Goal: Find contact information: Find contact information

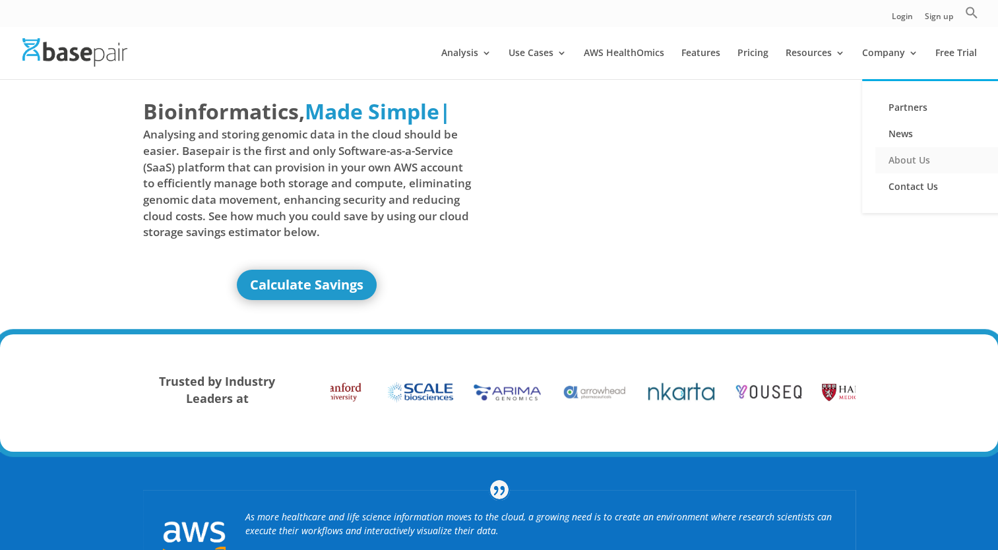
click at [911, 161] on link "About Us" at bounding box center [941, 160] width 132 height 26
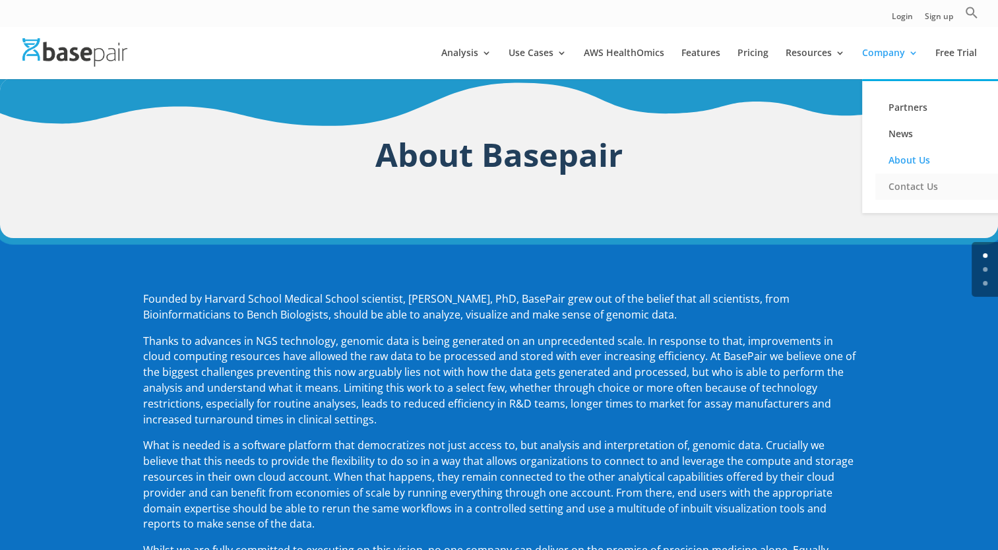
click at [904, 187] on link "Contact Us" at bounding box center [941, 186] width 132 height 26
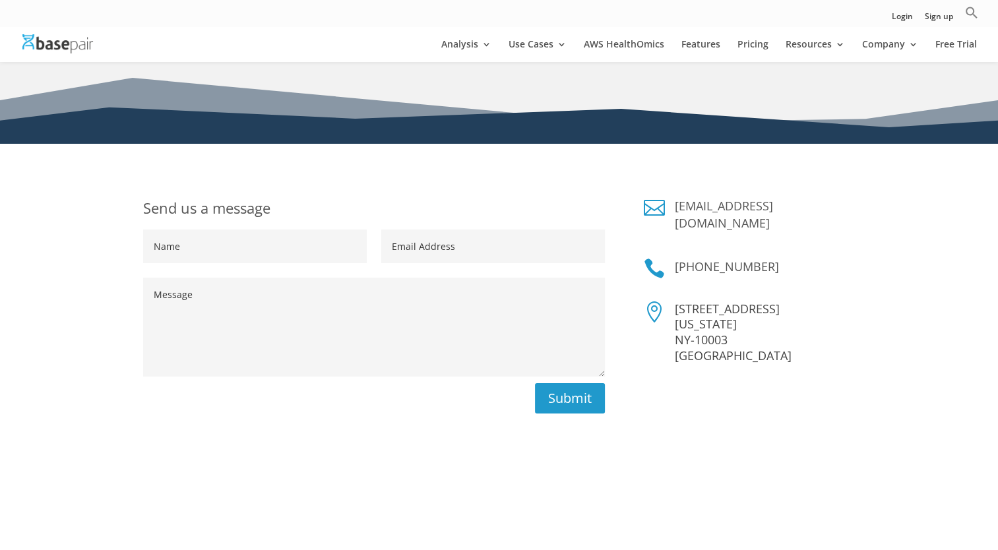
scroll to position [208, 0]
